Goal: Task Accomplishment & Management: Manage account settings

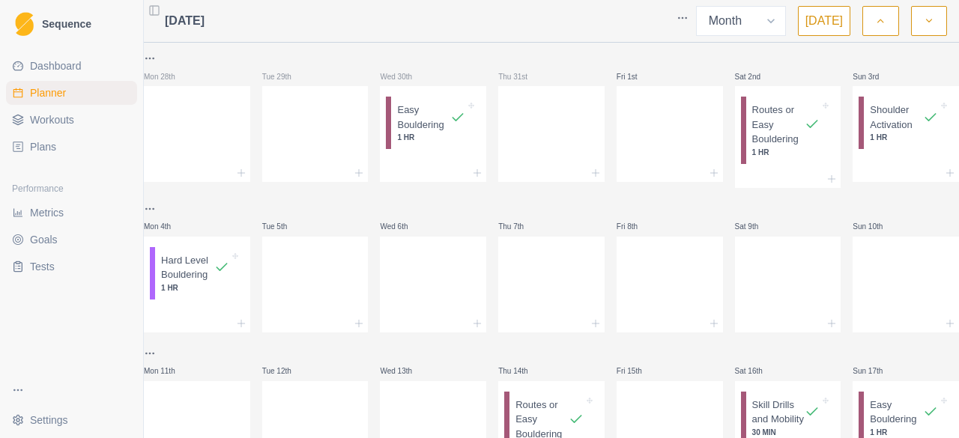
select select "month"
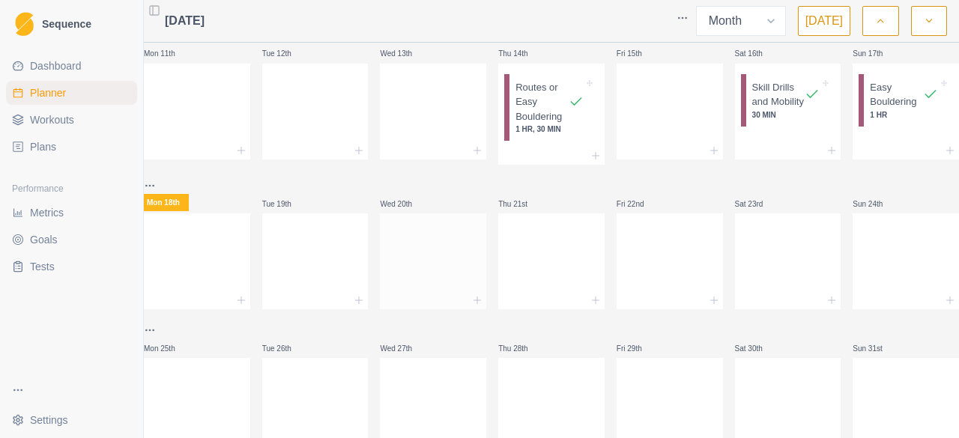
scroll to position [374, 0]
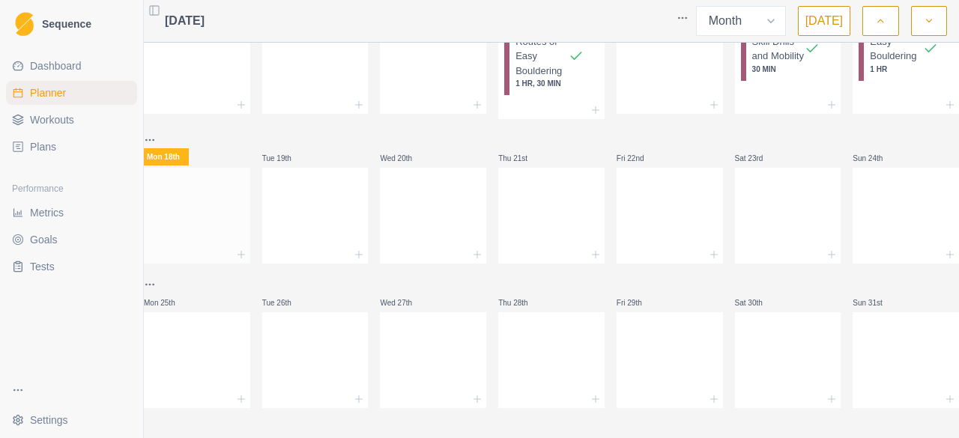
click at [184, 200] on div at bounding box center [197, 213] width 106 height 66
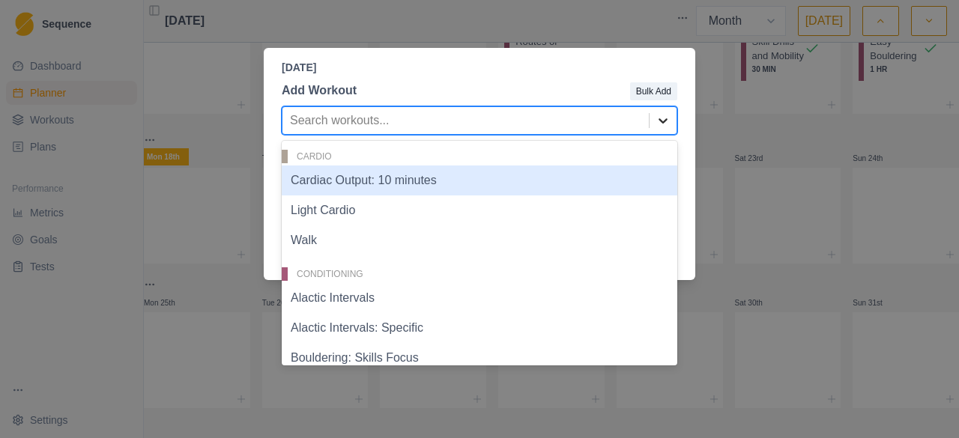
click at [664, 121] on icon at bounding box center [662, 120] width 15 height 15
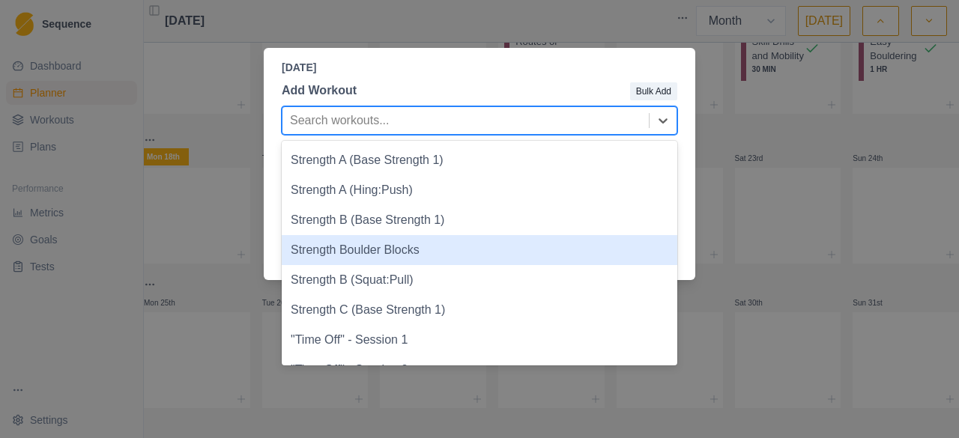
scroll to position [996, 0]
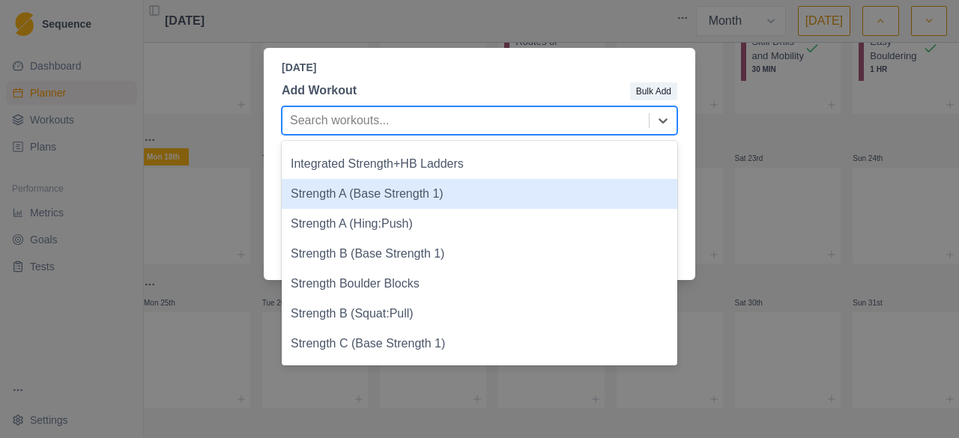
click at [363, 195] on div "Strength A (Base Strength 1)" at bounding box center [479, 194] width 395 height 30
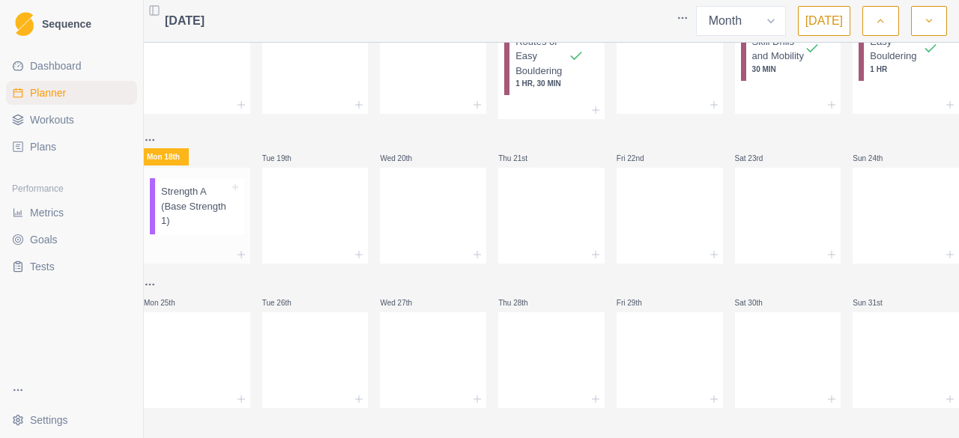
click at [194, 201] on p "Strength A (Base Strength 1)" at bounding box center [195, 206] width 68 height 44
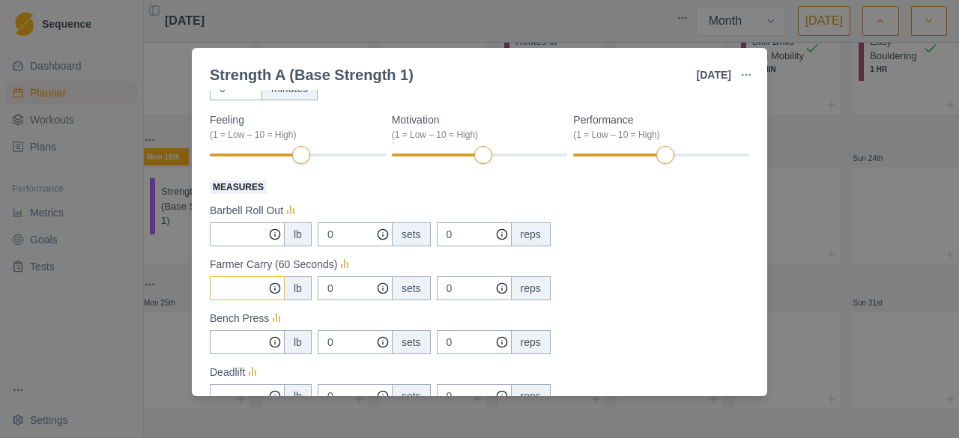
scroll to position [150, 0]
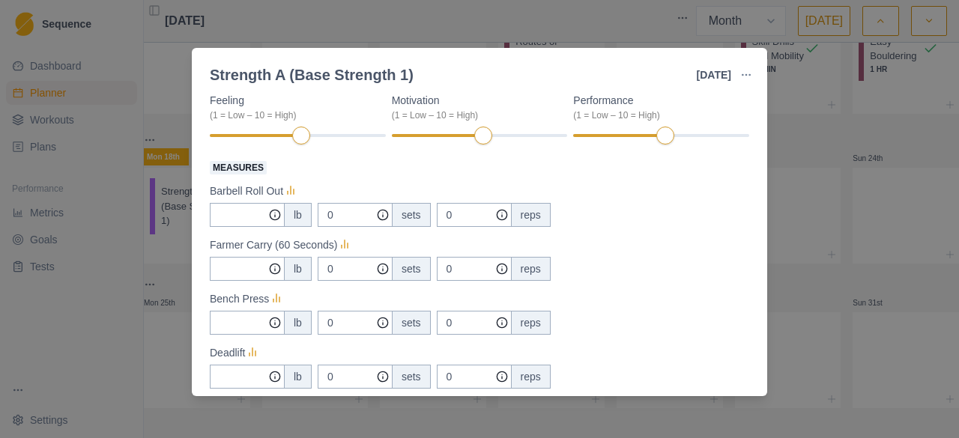
click at [831, 369] on div "Strength A (Base Strength 1) [DATE] Link To Goal View Workout Metrics Edit Orig…" at bounding box center [479, 219] width 959 height 438
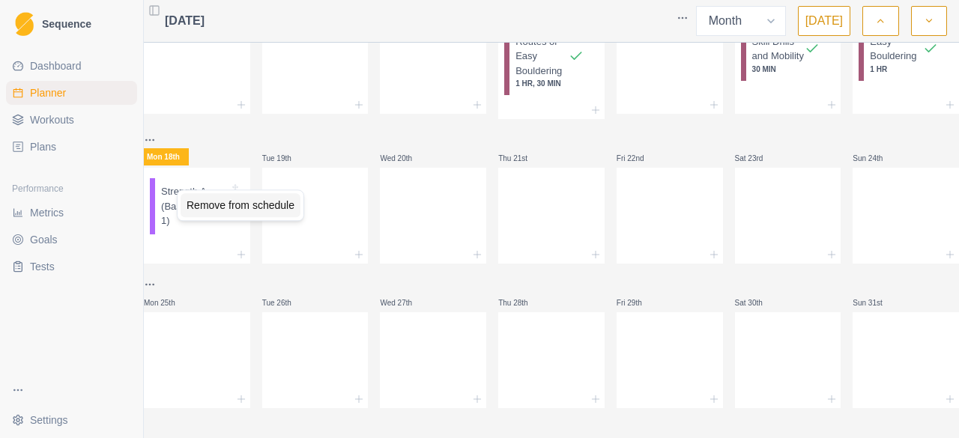
click at [195, 210] on div "Remove from schedule" at bounding box center [241, 205] width 120 height 24
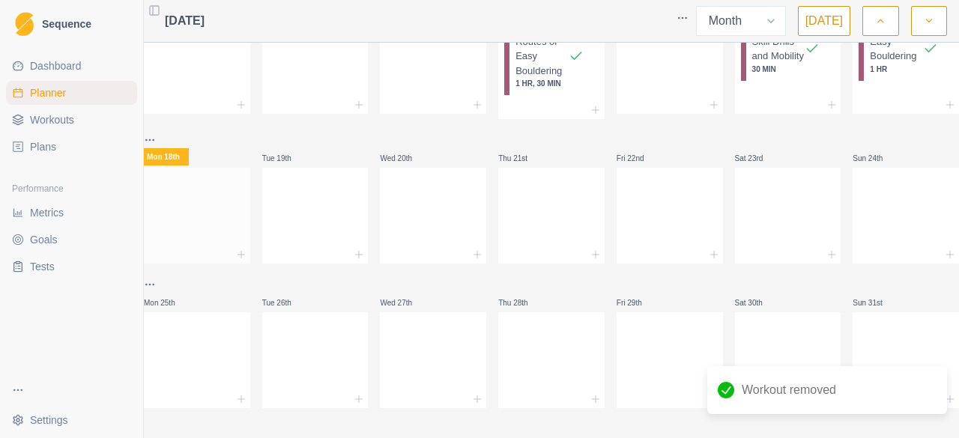
click at [190, 200] on div at bounding box center [197, 213] width 106 height 66
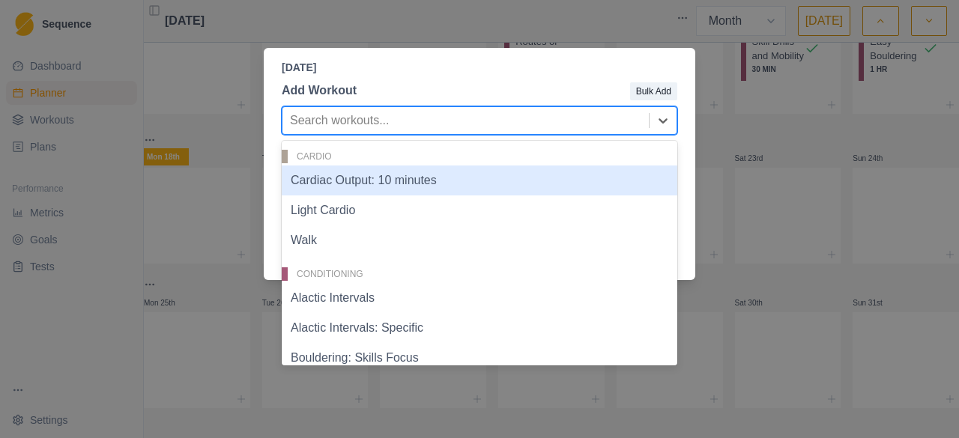
click at [407, 124] on div at bounding box center [465, 120] width 351 height 21
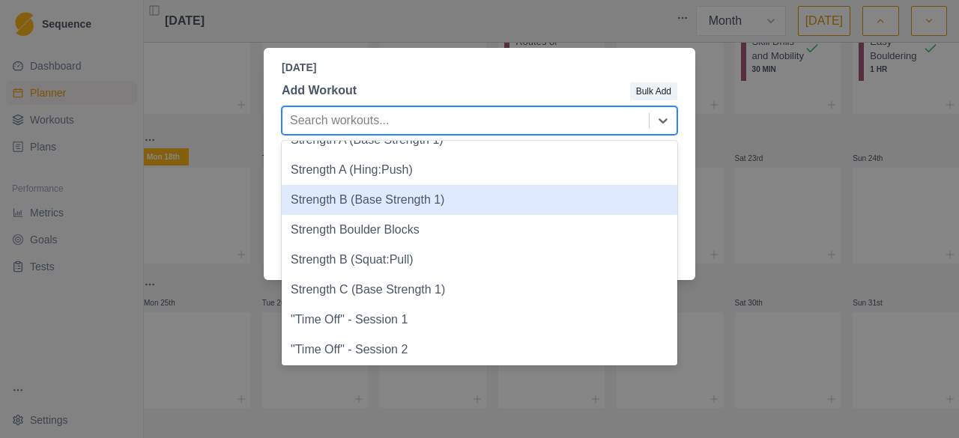
scroll to position [996, 0]
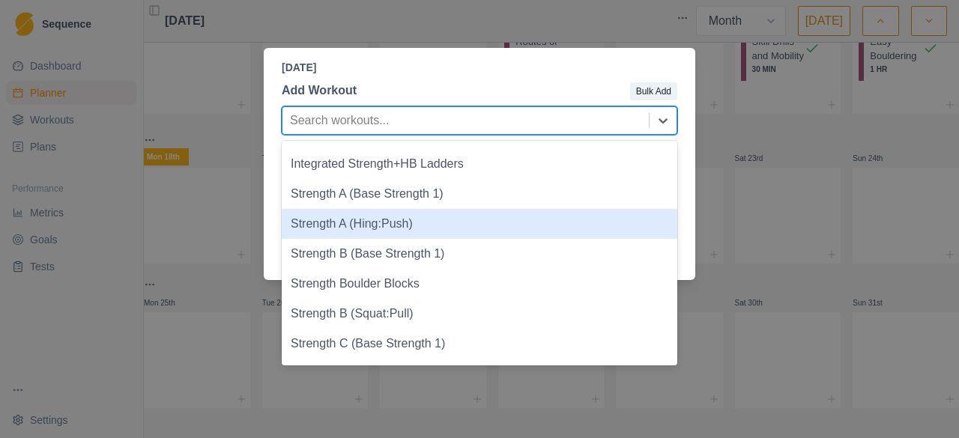
click at [391, 228] on div "Strength A (Hing:Push)" at bounding box center [479, 224] width 395 height 30
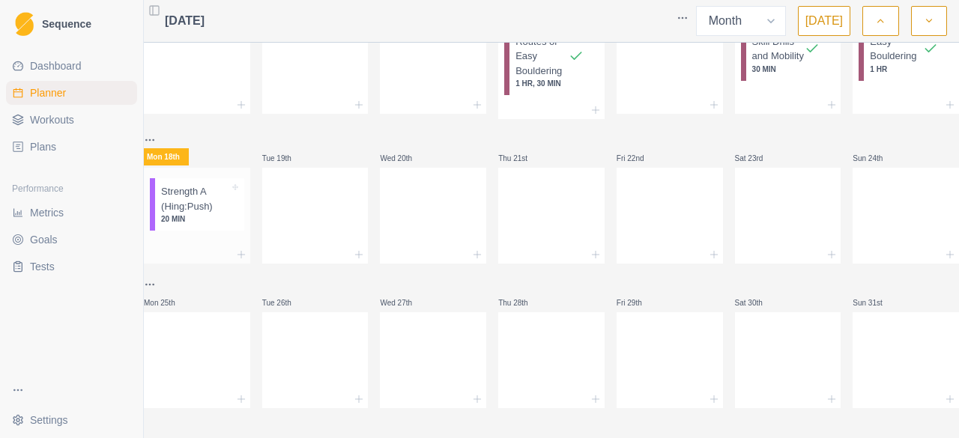
click at [187, 201] on p "Strength A (Hing:Push)" at bounding box center [195, 198] width 68 height 29
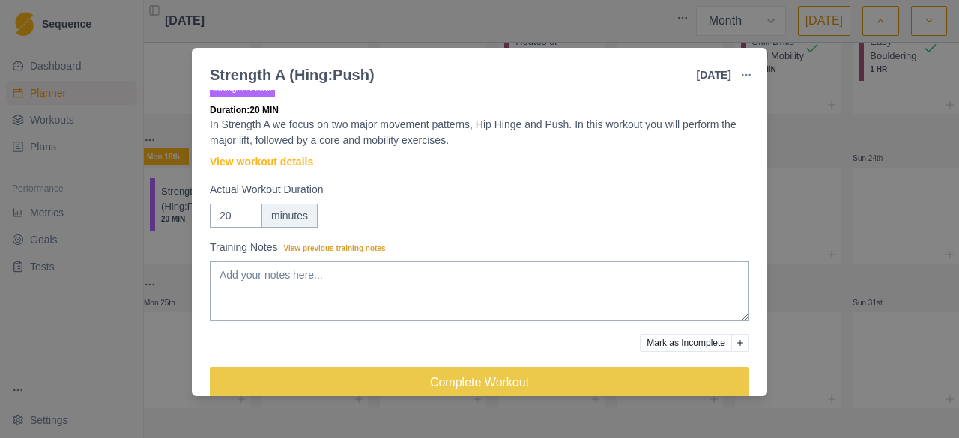
scroll to position [0, 0]
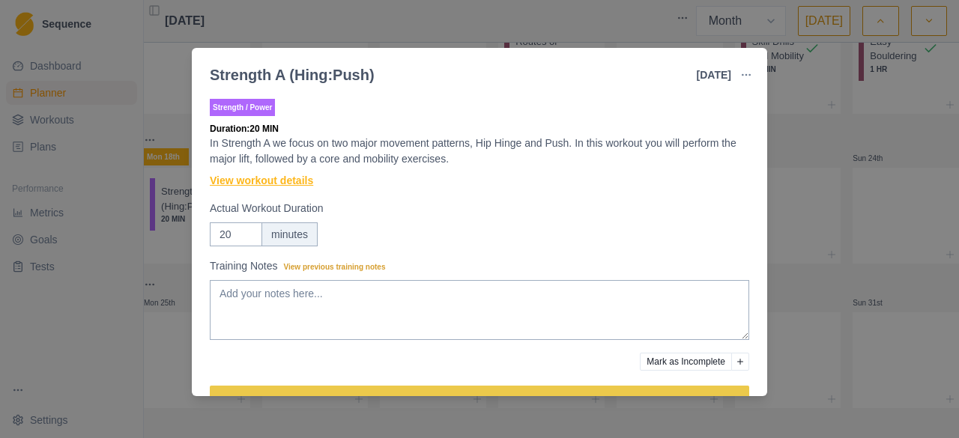
click at [268, 186] on link "View workout details" at bounding box center [261, 181] width 103 height 16
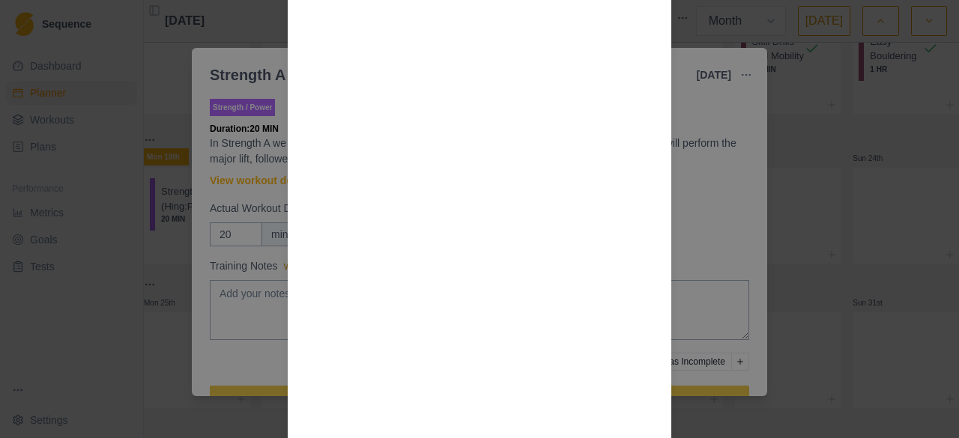
scroll to position [467, 0]
click at [806, 287] on div "Workout Details The Warmup: Deadlift: 5 reps at 50%, rest, 3 reps at 70% Dumbel…" at bounding box center [479, 219] width 959 height 438
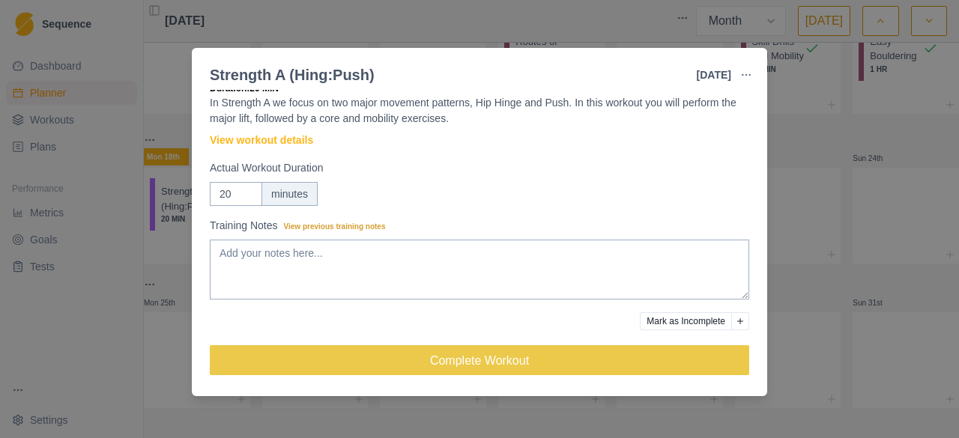
scroll to position [0, 0]
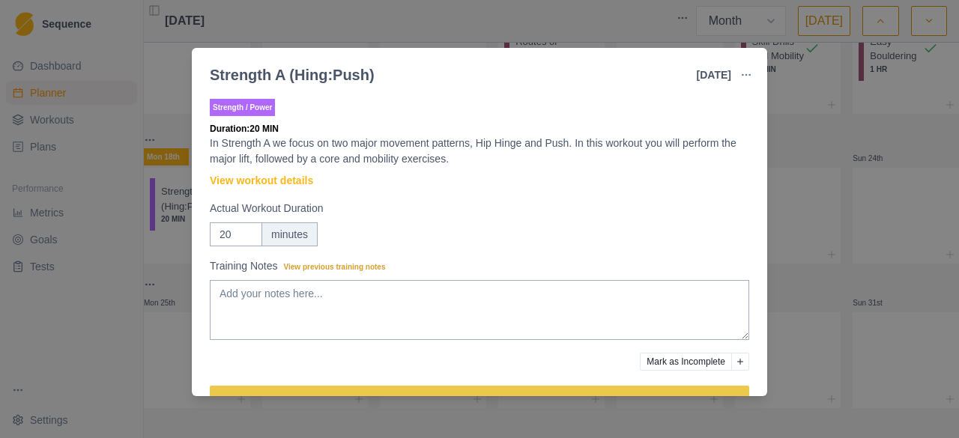
click at [828, 270] on div "Strength A (Hing:Push) [DATE] Link To Goal View Workout Metrics Edit Original W…" at bounding box center [479, 219] width 959 height 438
